Goal: Information Seeking & Learning: Learn about a topic

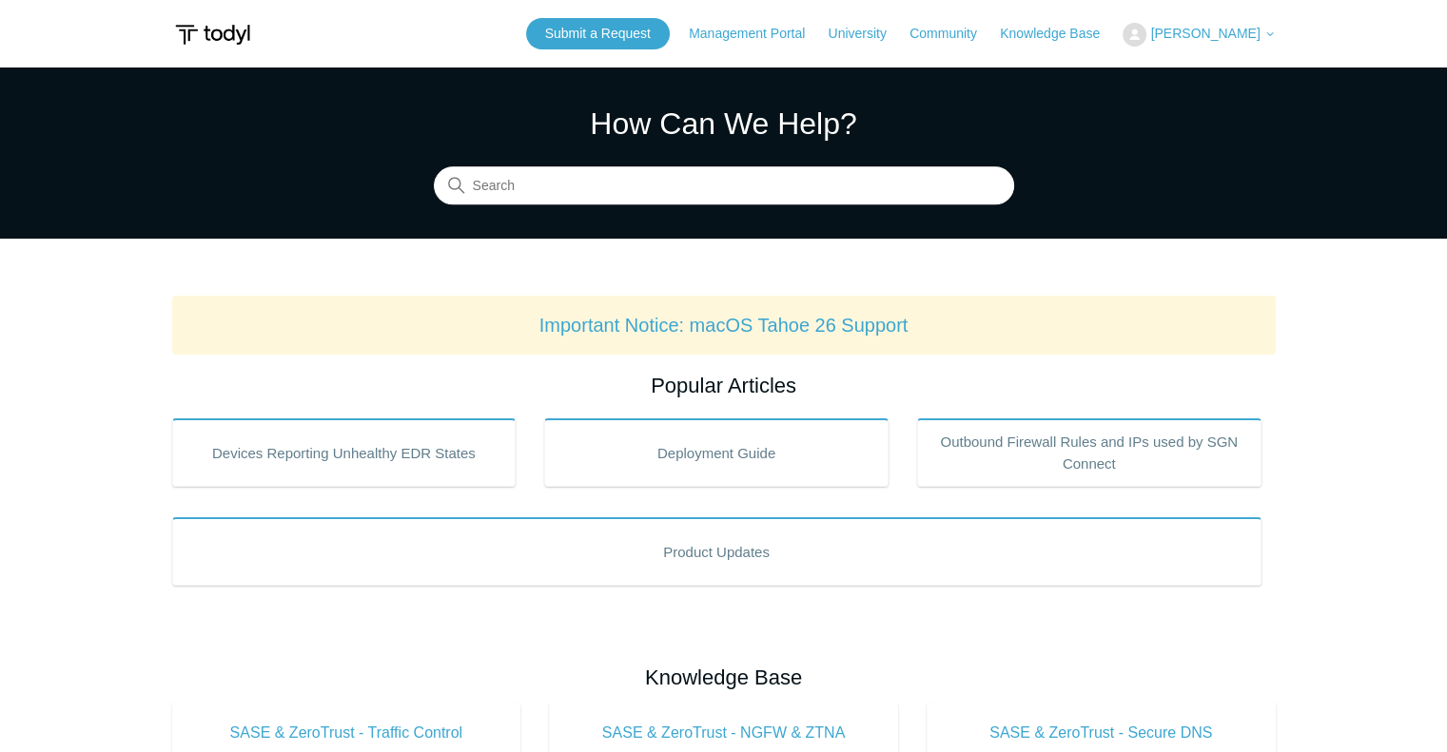
click at [1096, 49] on header "Submit a Request Management Portal University Community Knowledge Base Tim Whit…" at bounding box center [723, 34] width 1103 height 68
click at [1084, 36] on link "Knowledge Base" at bounding box center [1059, 34] width 119 height 20
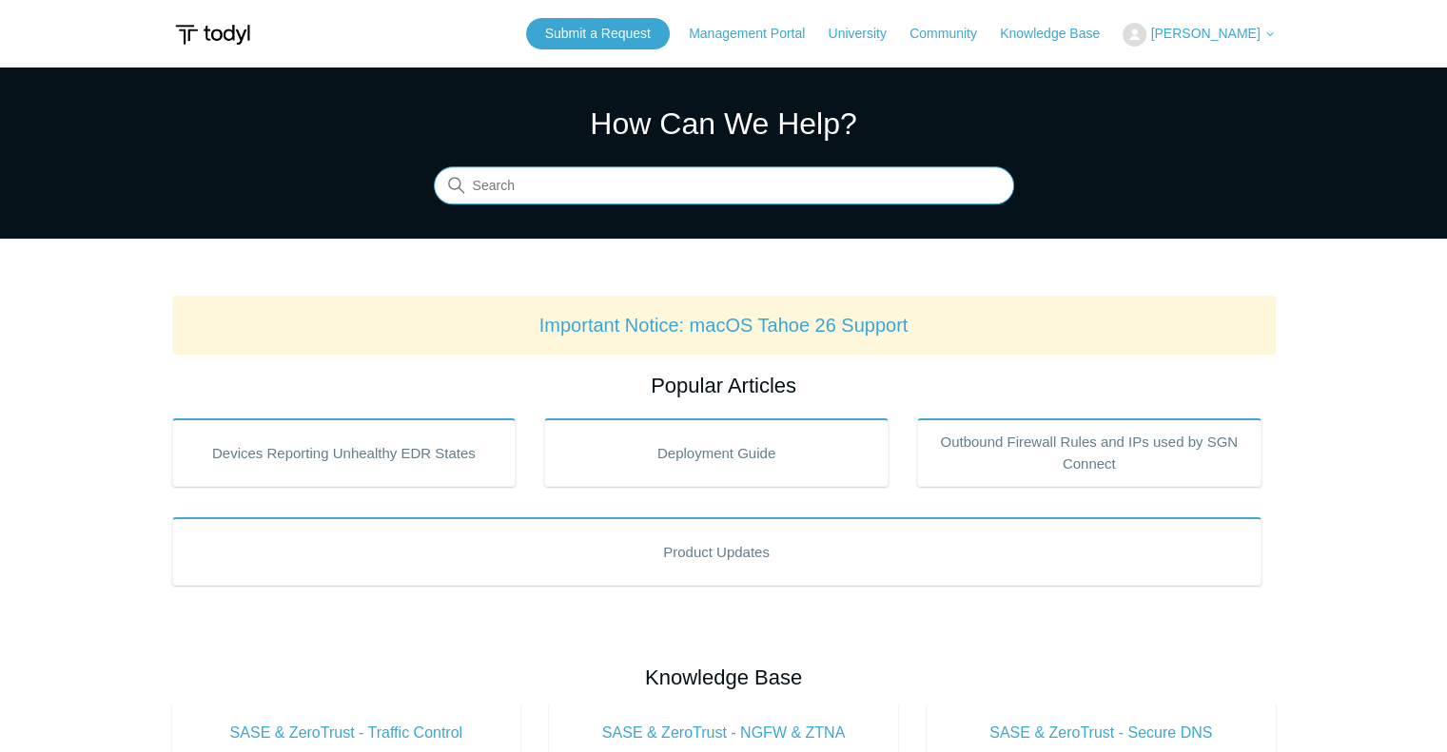
click at [570, 177] on input "Search" at bounding box center [724, 186] width 580 height 38
type input "wildcard"
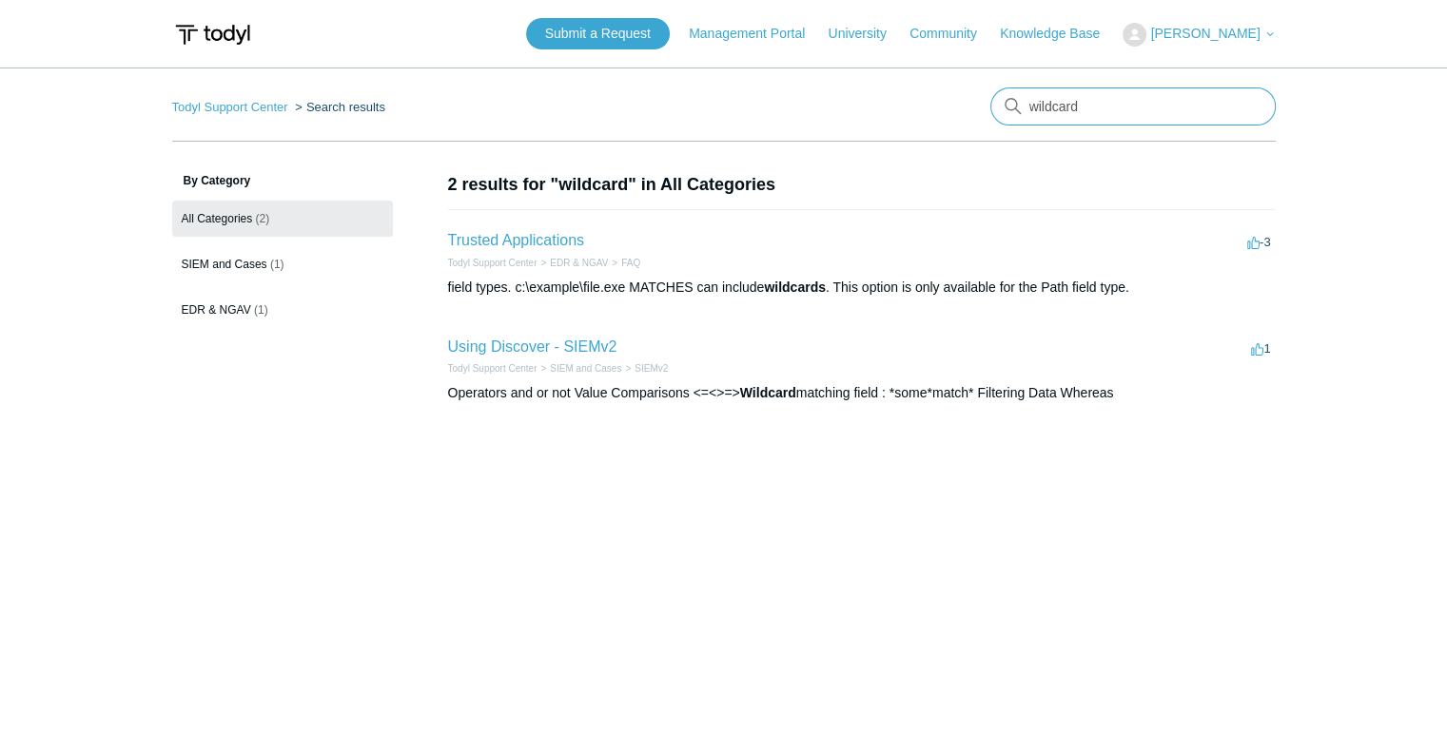
click at [1140, 102] on input "wildcard" at bounding box center [1132, 107] width 285 height 38
type input "exclusion"
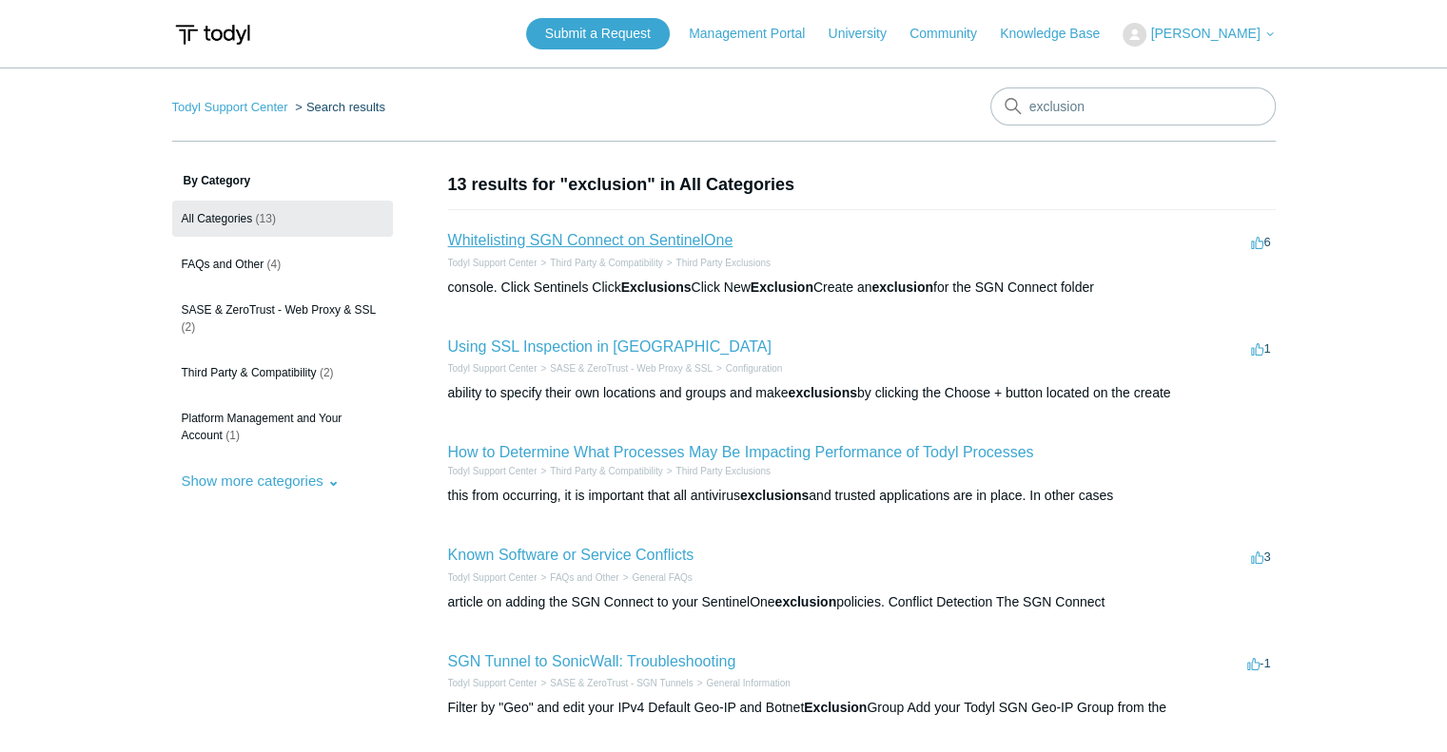
click at [570, 239] on link "Whitelisting SGN Connect on SentinelOne" at bounding box center [590, 240] width 285 height 16
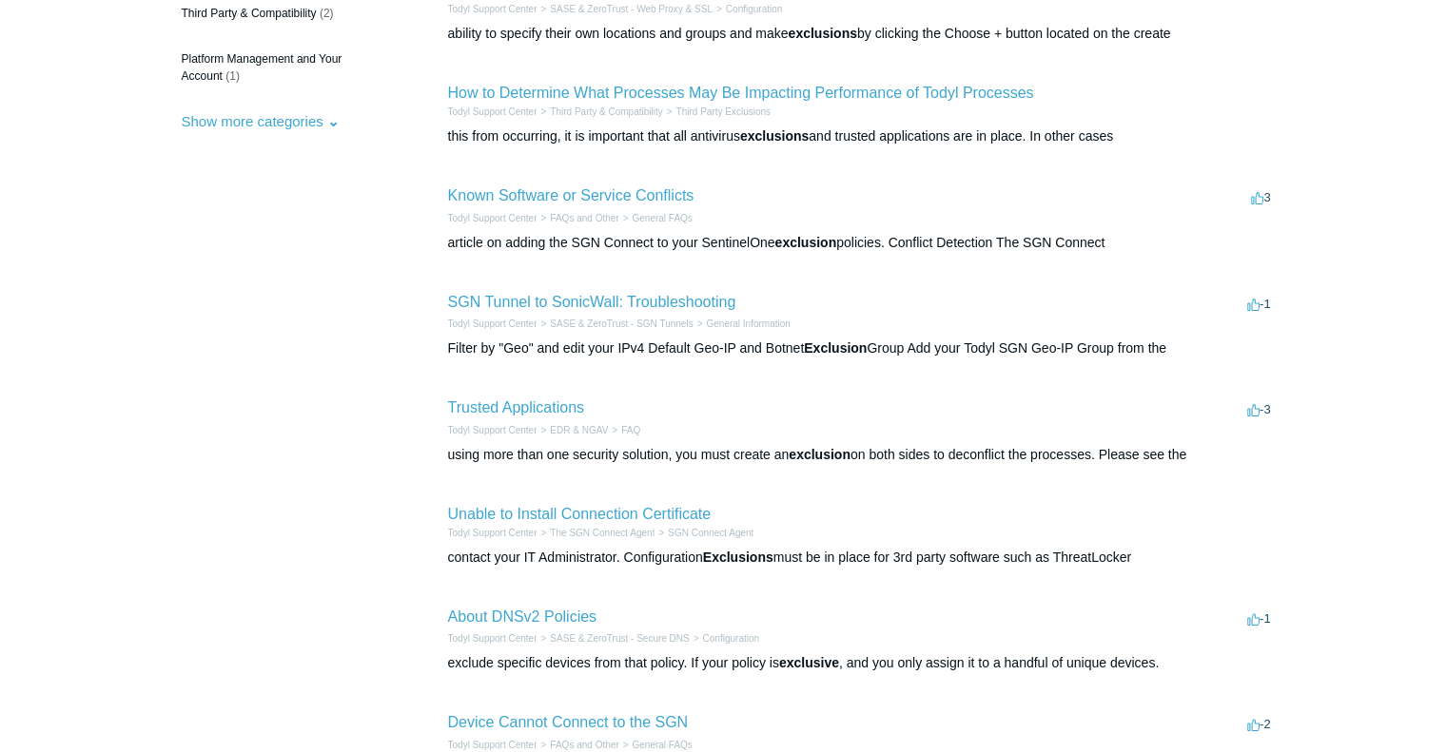
scroll to position [358, 0]
click at [589, 515] on link "Unable to Install Connection Certificate" at bounding box center [579, 516] width 263 height 16
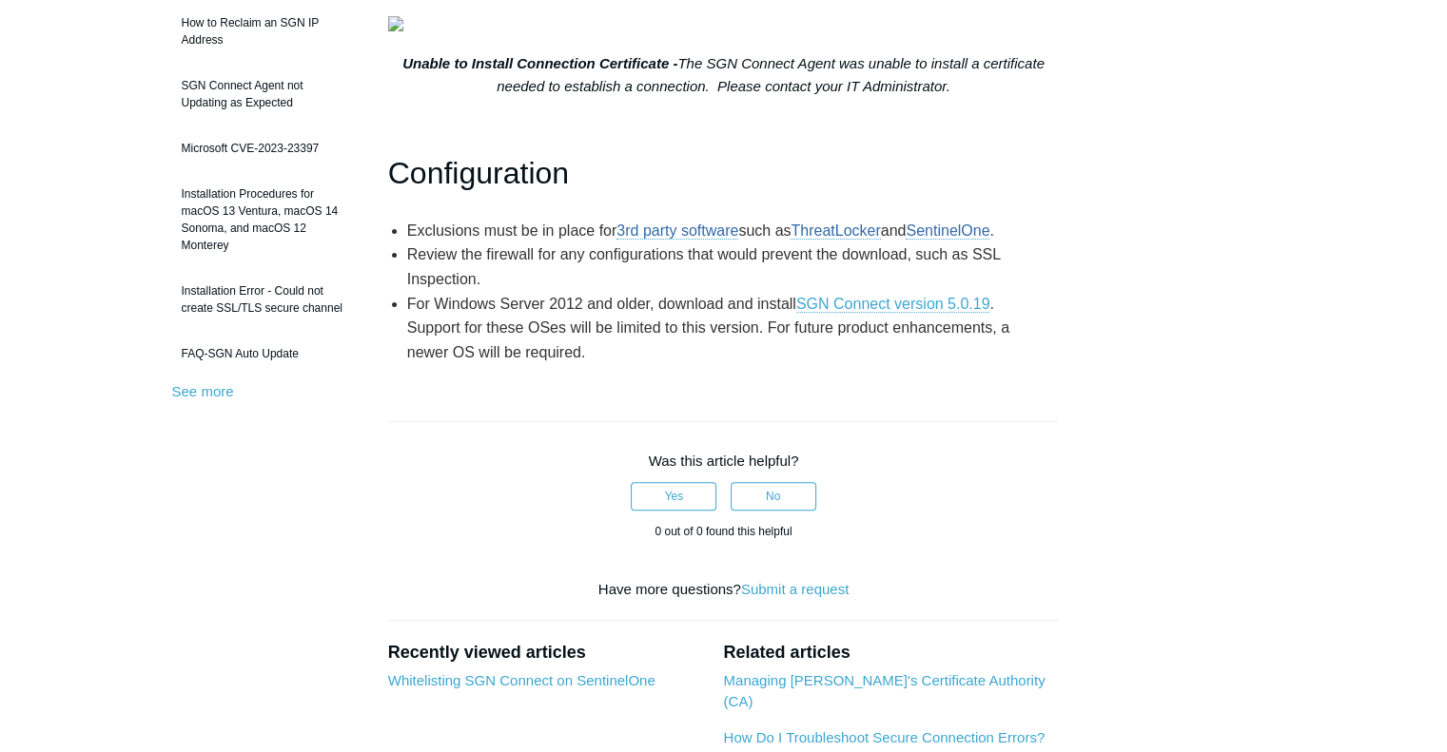
scroll to position [536, 0]
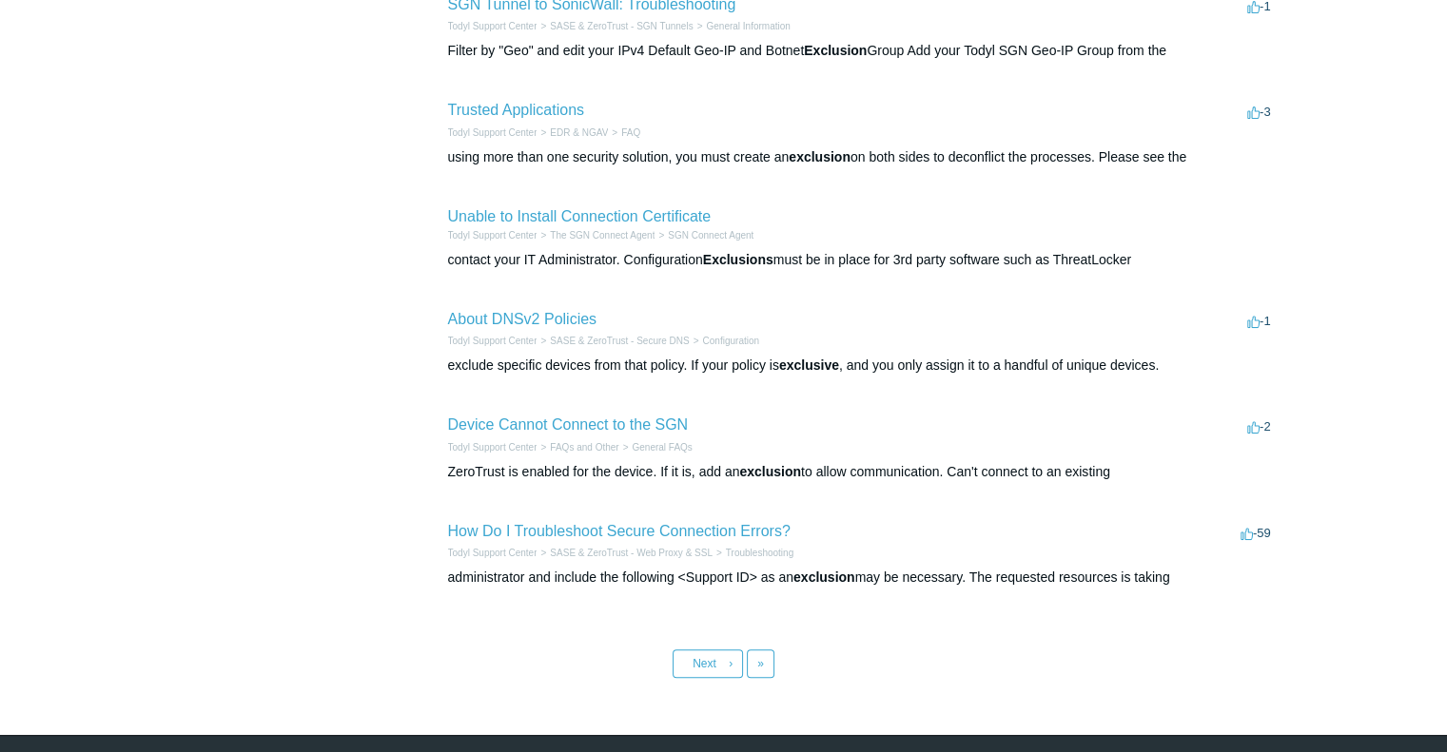
scroll to position [655, 0]
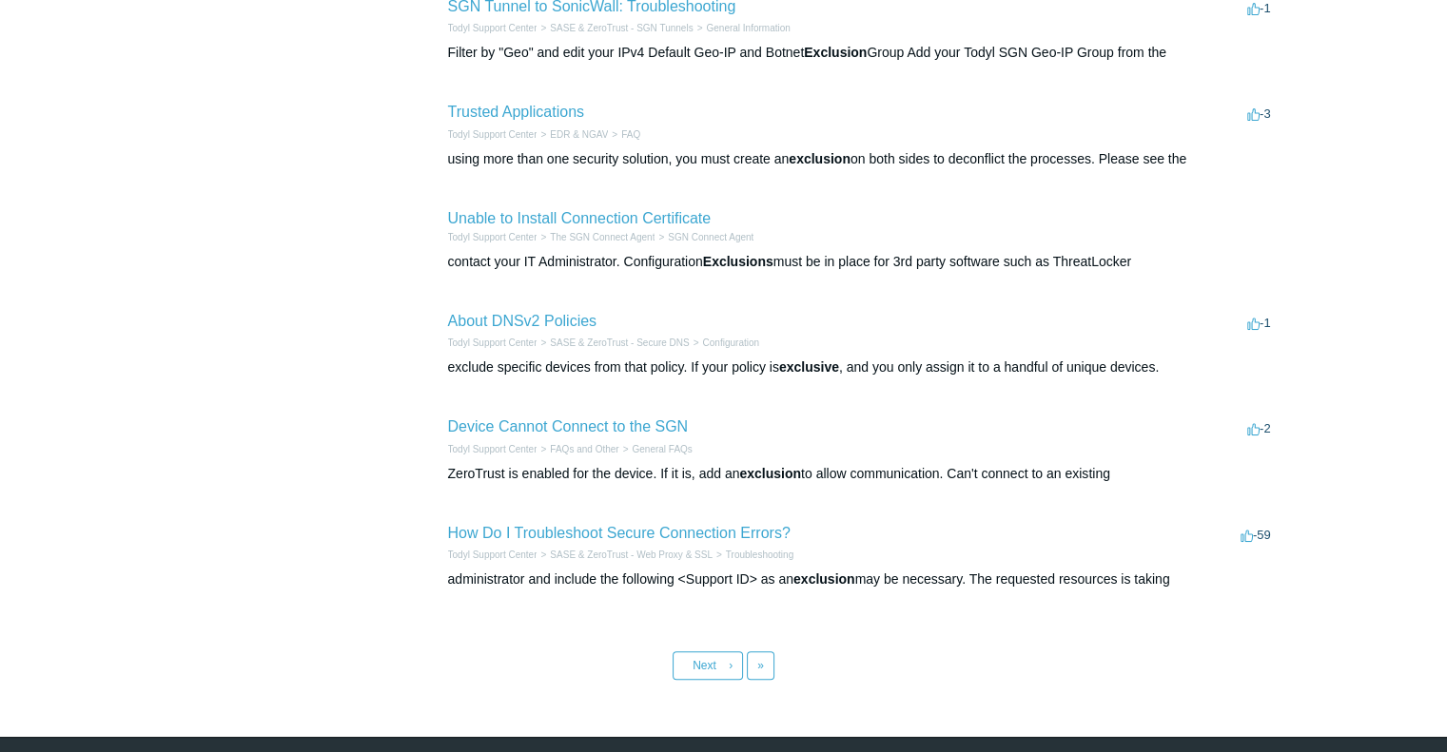
click at [581, 542] on h2 "How Do I Troubleshoot Secure Connection Errors?" at bounding box center [619, 533] width 342 height 23
click at [569, 536] on link "How Do I Troubleshoot Secure Connection Errors?" at bounding box center [619, 533] width 342 height 16
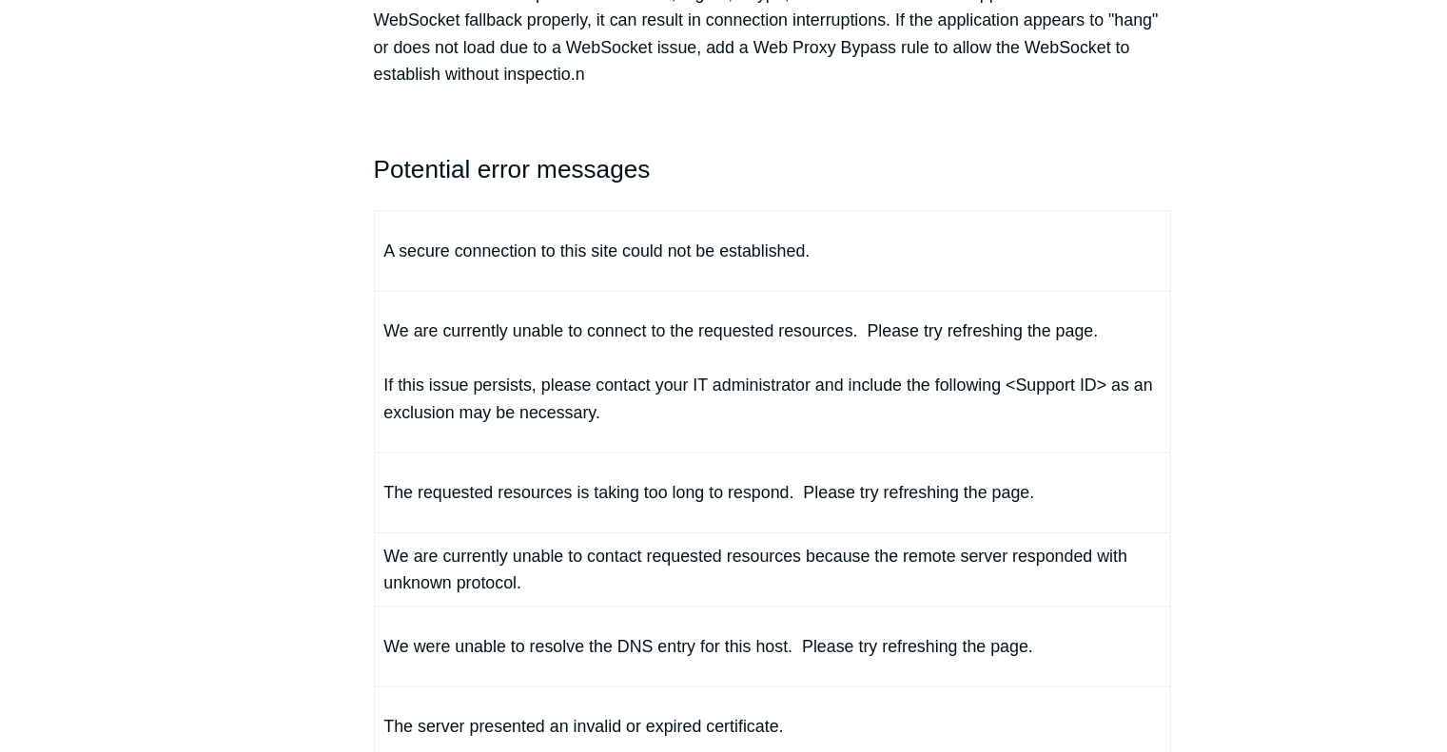
scroll to position [669, 0]
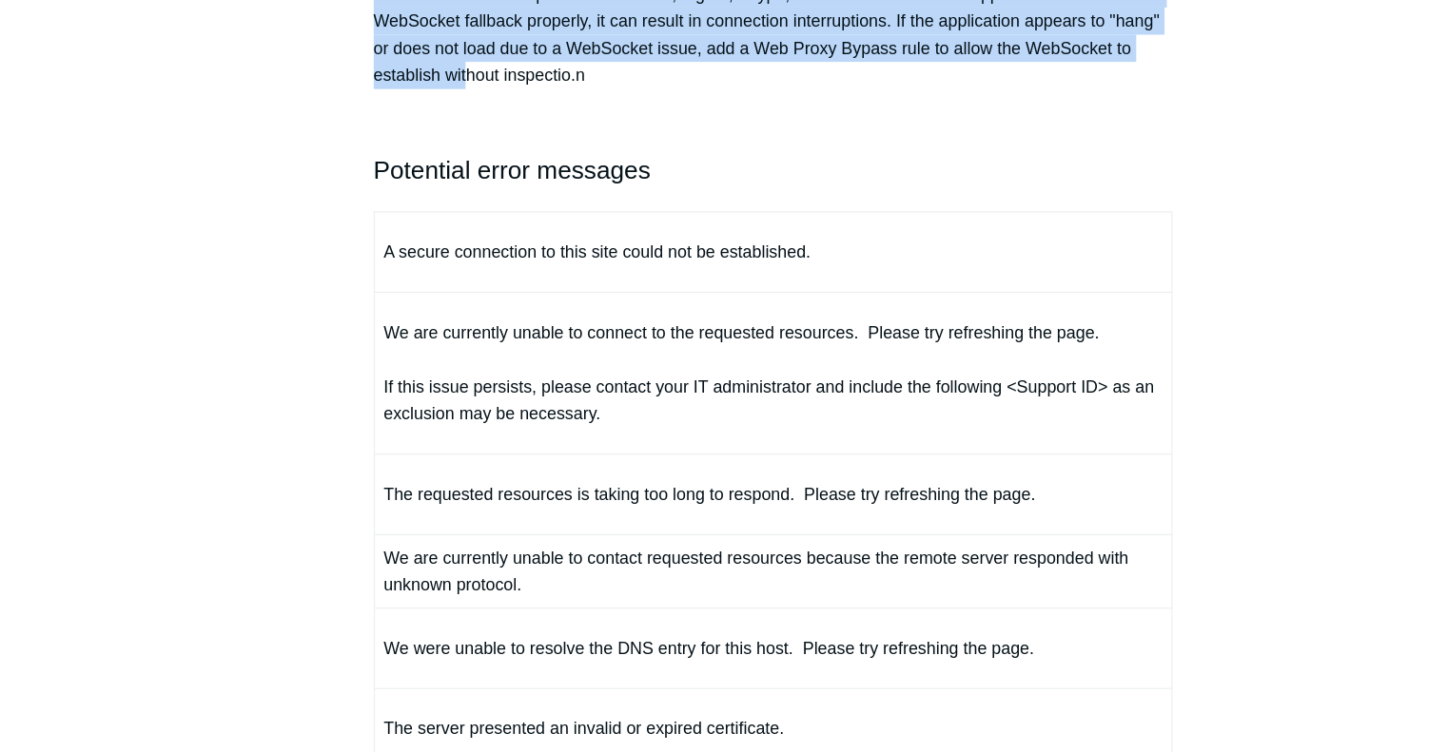
drag, startPoint x: 381, startPoint y: 293, endPoint x: 406, endPoint y: 386, distance: 96.4
click at [406, 137] on p "Todyl's transparent proxy scans all data when opening a website, including the …" at bounding box center [724, 57] width 672 height 160
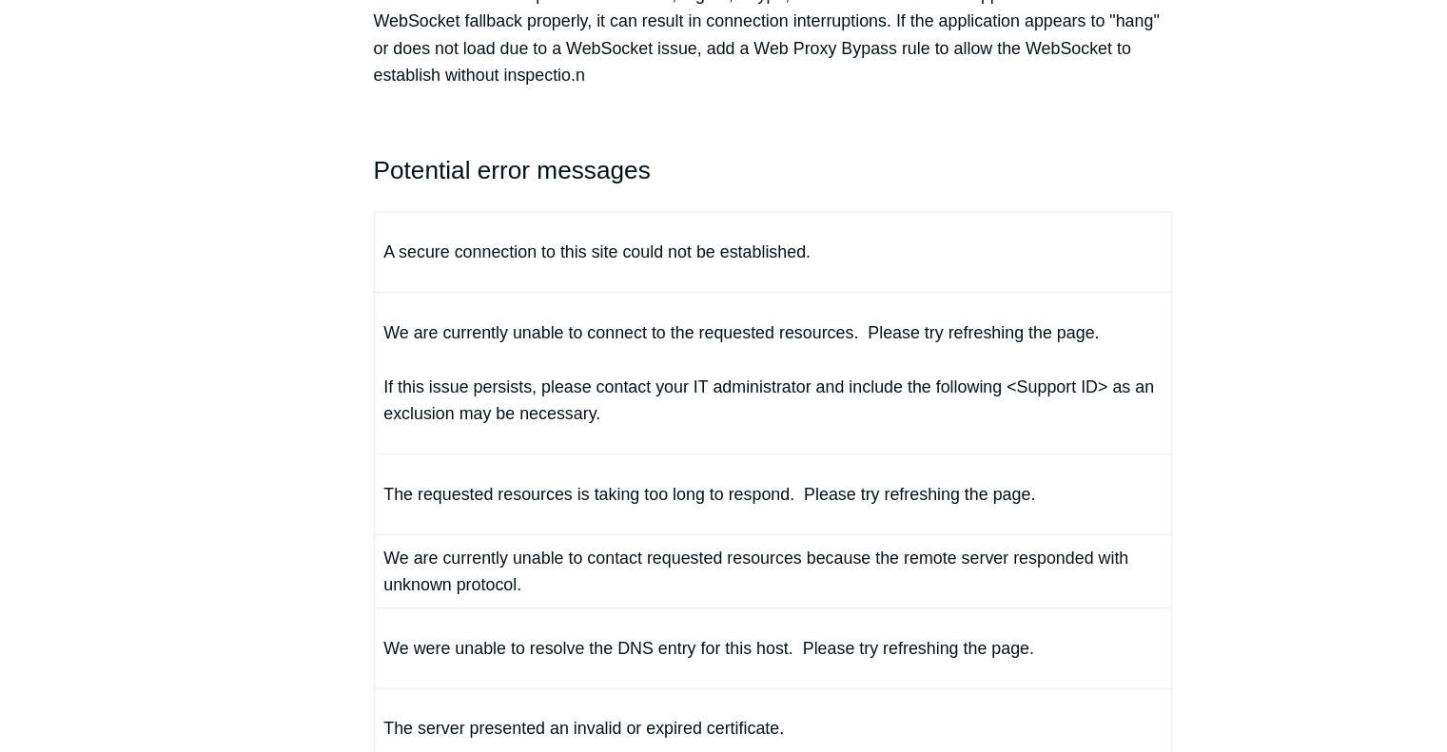
drag, startPoint x: 406, startPoint y: 386, endPoint x: 356, endPoint y: 368, distance: 53.6
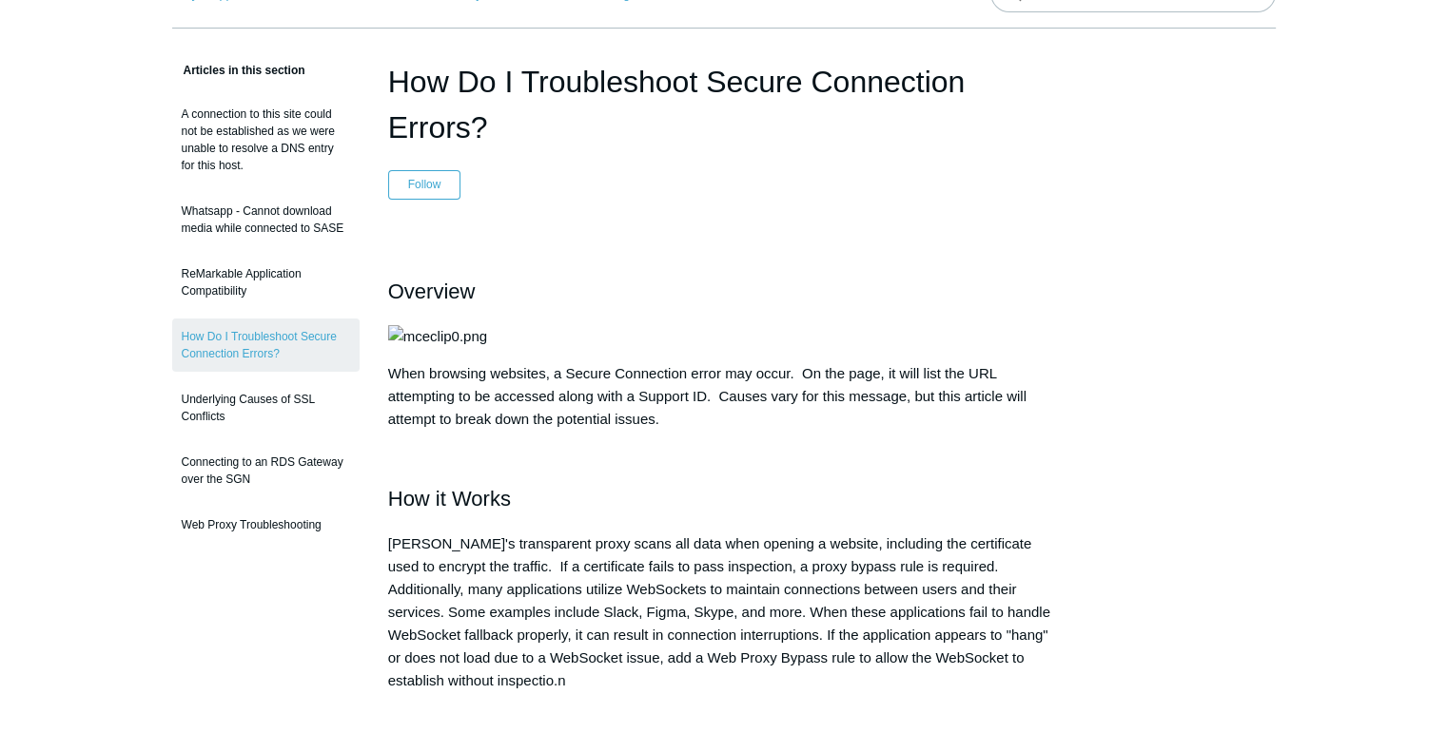
scroll to position [0, 0]
